Goal: Task Accomplishment & Management: Manage account settings

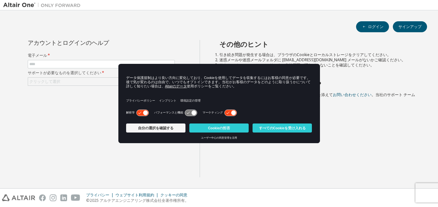
click at [180, 39] on div "ログイン サインアップ アカウントとログインのヘルプ 電子メール * サポートが必要なものを選択してください * クリックして選択 送信 その他のヒント 引き…" at bounding box center [219, 100] width 432 height 172
click at [222, 129] on button "Cookieの拒否" at bounding box center [219, 128] width 59 height 9
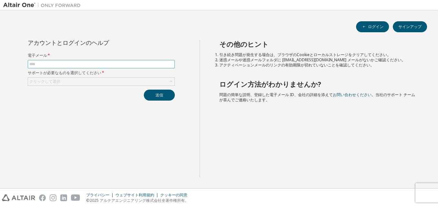
drag, startPoint x: 122, startPoint y: 64, endPoint x: 210, endPoint y: 62, distance: 87.5
click at [122, 64] on input "text" at bounding box center [101, 64] width 144 height 5
type input "**********"
click at [114, 85] on div "クリックして選択" at bounding box center [101, 82] width 147 height 8
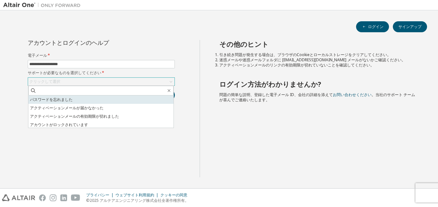
click at [112, 98] on li "パスワードを忘れました" at bounding box center [100, 100] width 145 height 8
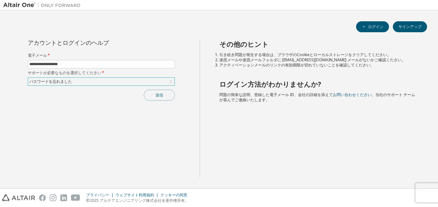
click at [148, 95] on button "送信" at bounding box center [159, 95] width 31 height 11
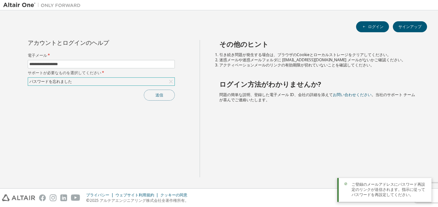
click at [161, 98] on button "送信" at bounding box center [159, 95] width 31 height 11
